Goal: Register for event/course

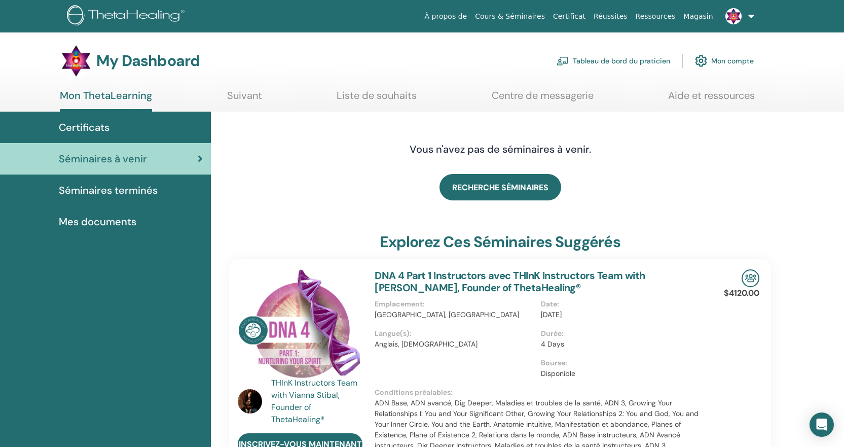
click at [254, 96] on link "Suivant" at bounding box center [244, 99] width 35 height 20
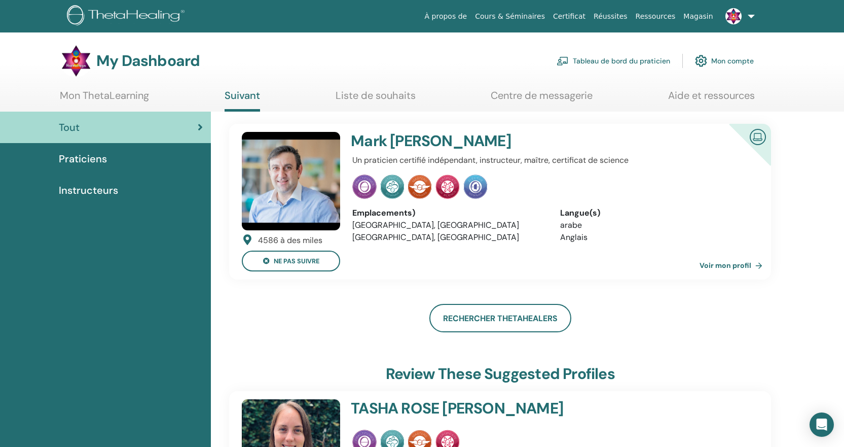
click at [123, 96] on link "Mon ThetaLearning" at bounding box center [104, 99] width 89 height 20
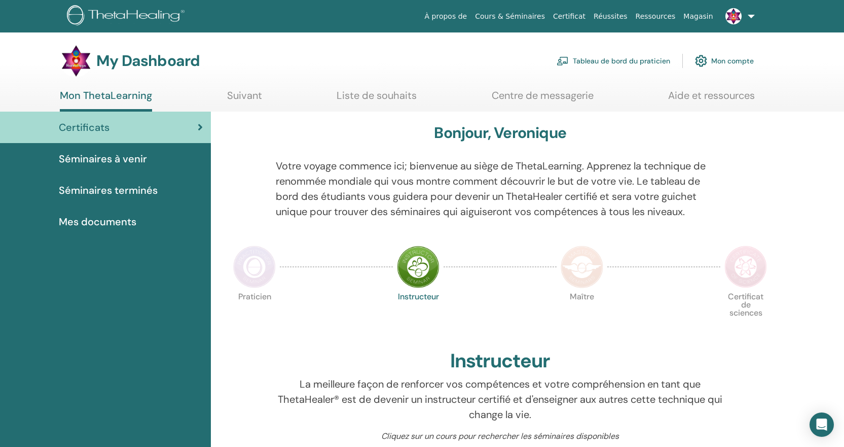
click at [542, 15] on link "Cours & Séminaires" at bounding box center [510, 16] width 78 height 19
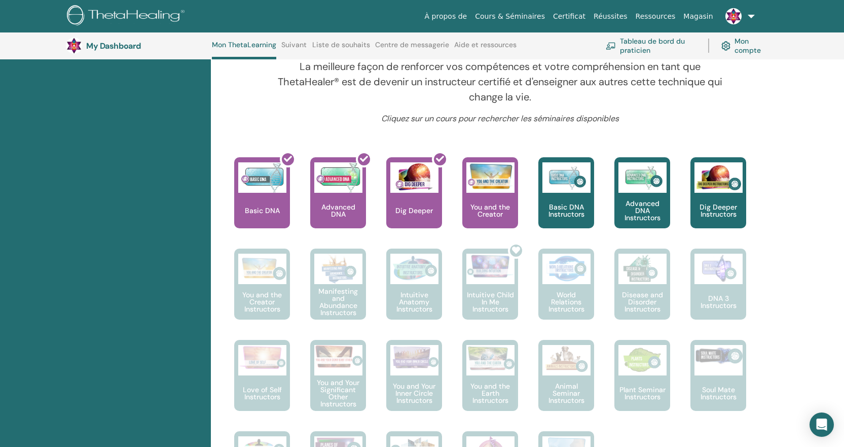
scroll to position [346, 0]
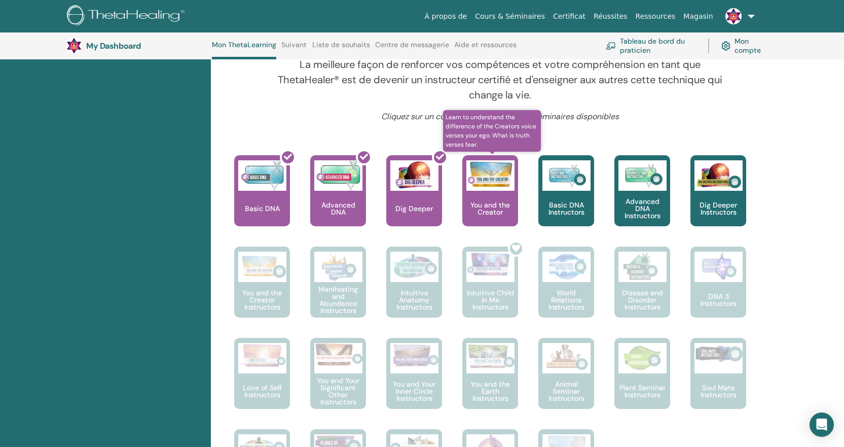
click at [489, 192] on div "You and the Creator" at bounding box center [491, 190] width 56 height 71
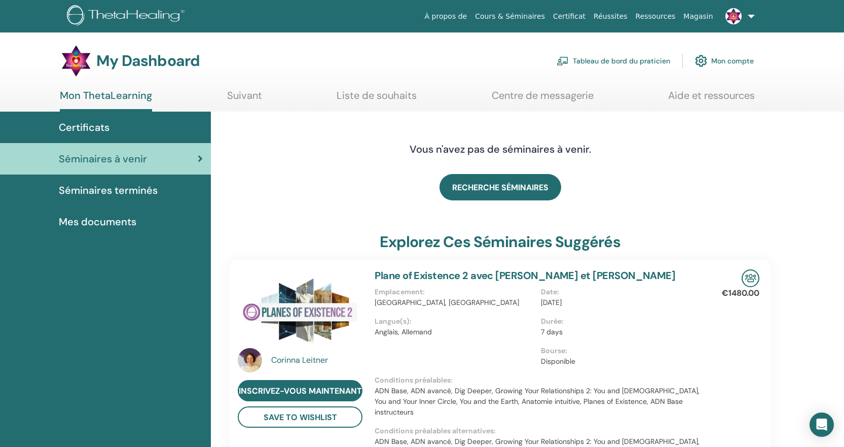
click at [122, 189] on span "Séminaires terminés" at bounding box center [108, 190] width 99 height 15
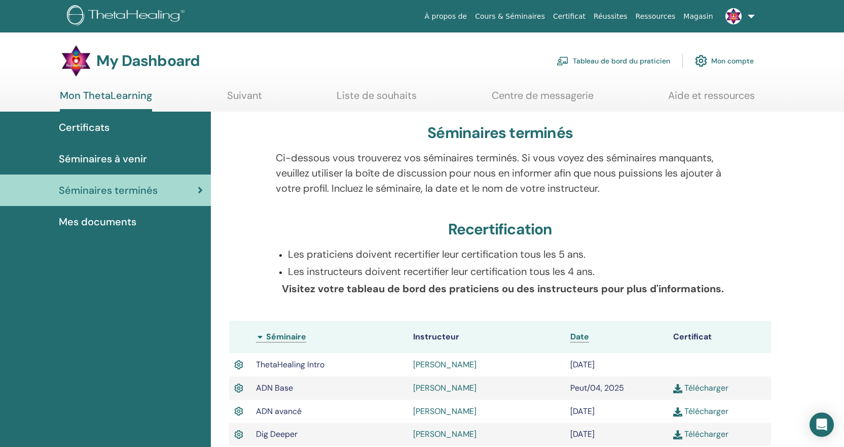
click at [455, 389] on link "[PERSON_NAME]" at bounding box center [444, 387] width 63 height 11
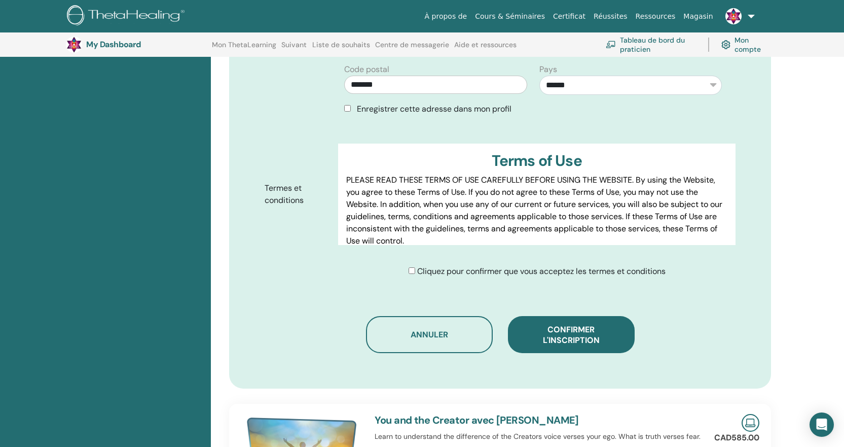
scroll to position [439, 0]
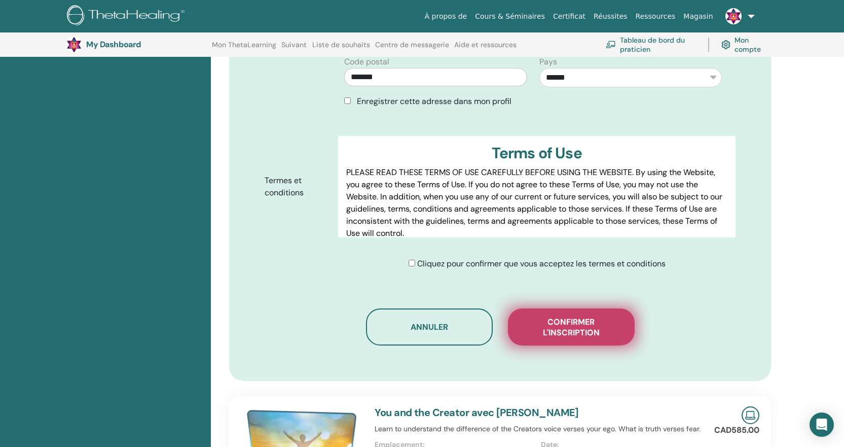
click at [589, 316] on span "Confirmer l'inscription" at bounding box center [571, 326] width 101 height 21
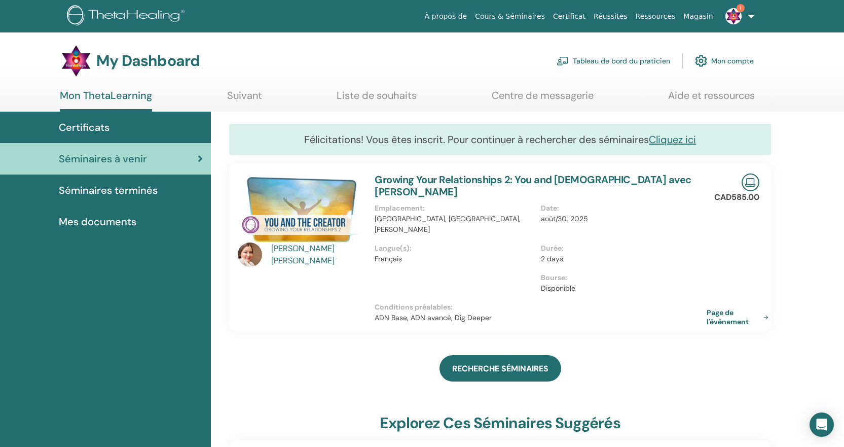
click at [734, 16] on img at bounding box center [734, 16] width 16 height 16
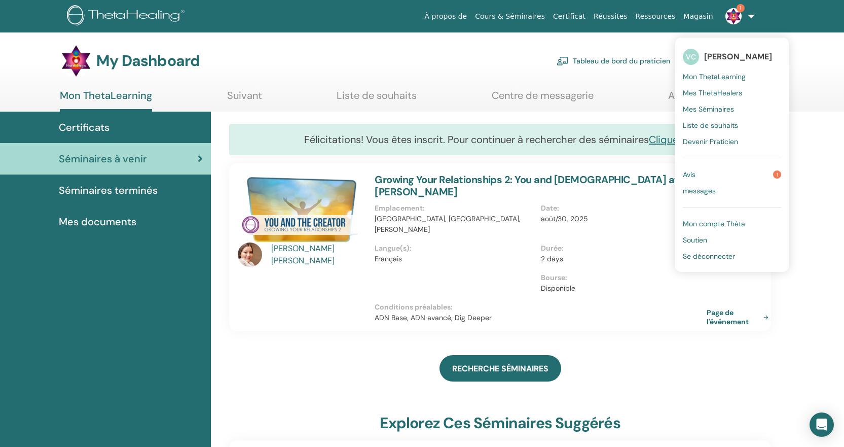
click at [688, 176] on span "Avis" at bounding box center [689, 174] width 13 height 9
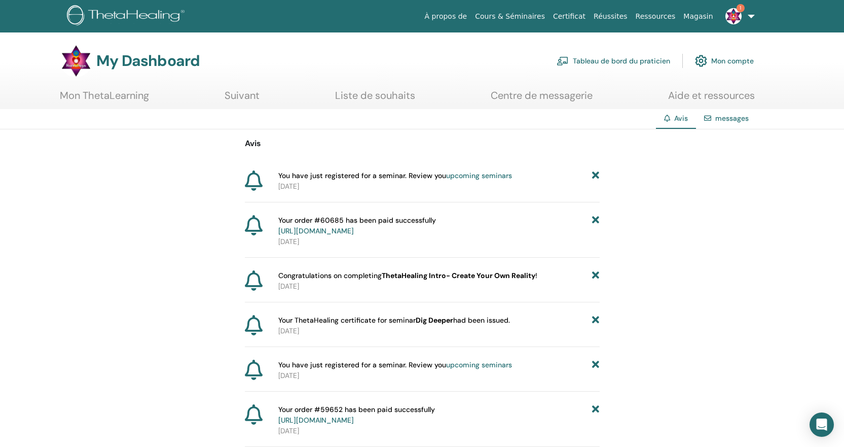
click at [531, 16] on link "Cours & Séminaires" at bounding box center [510, 16] width 78 height 19
